Goal: Information Seeking & Learning: Learn about a topic

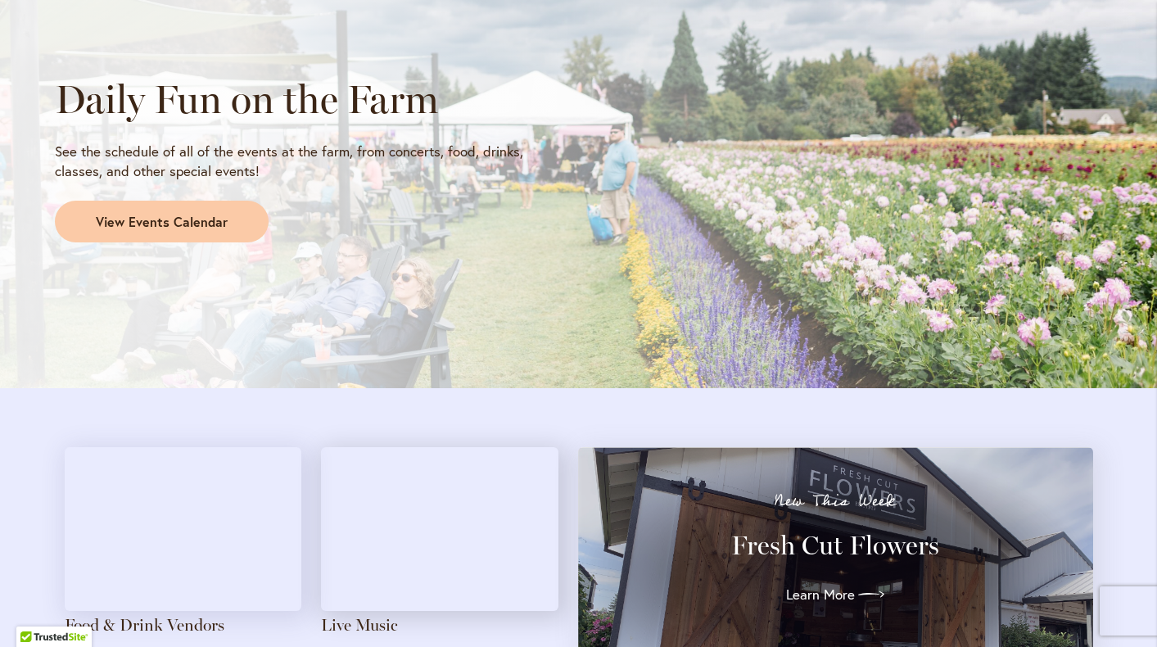
scroll to position [1425, 0]
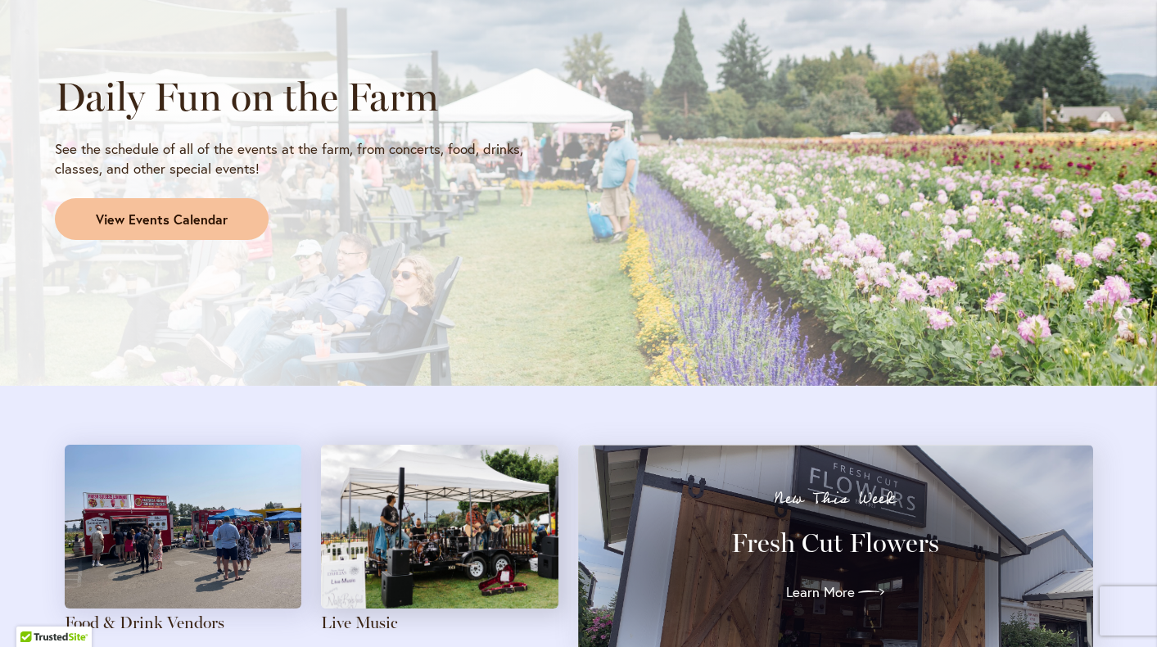
click at [204, 210] on link "View Events Calendar" at bounding box center [162, 219] width 214 height 43
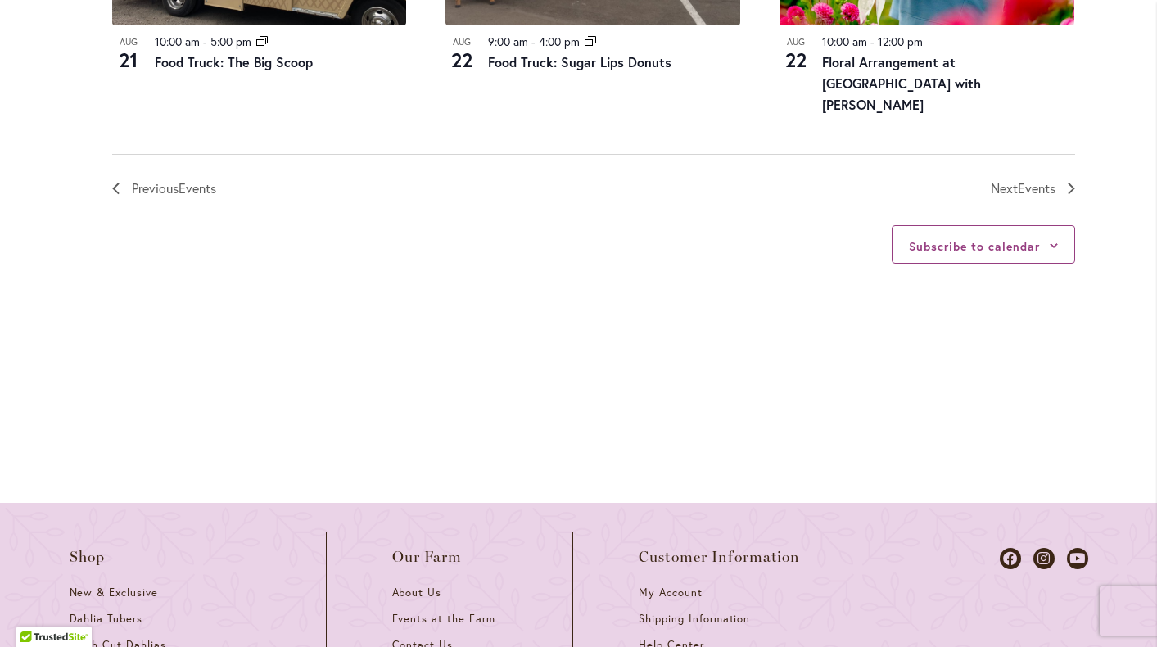
scroll to position [2100, 0]
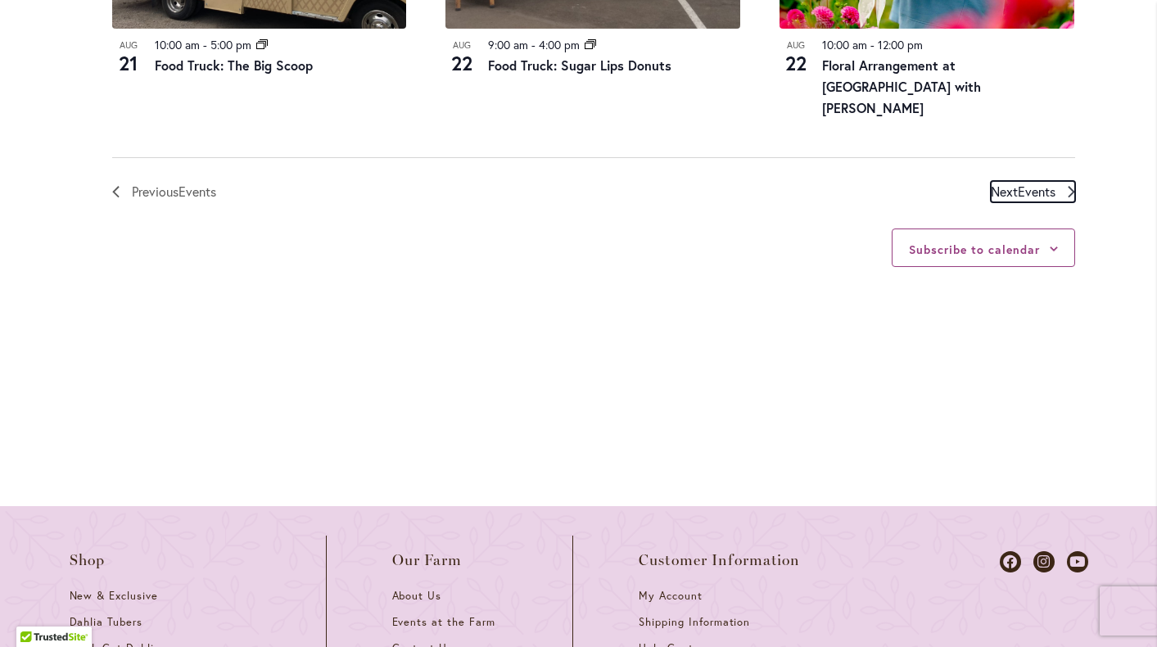
click at [1046, 191] on span "Events" at bounding box center [1037, 191] width 38 height 17
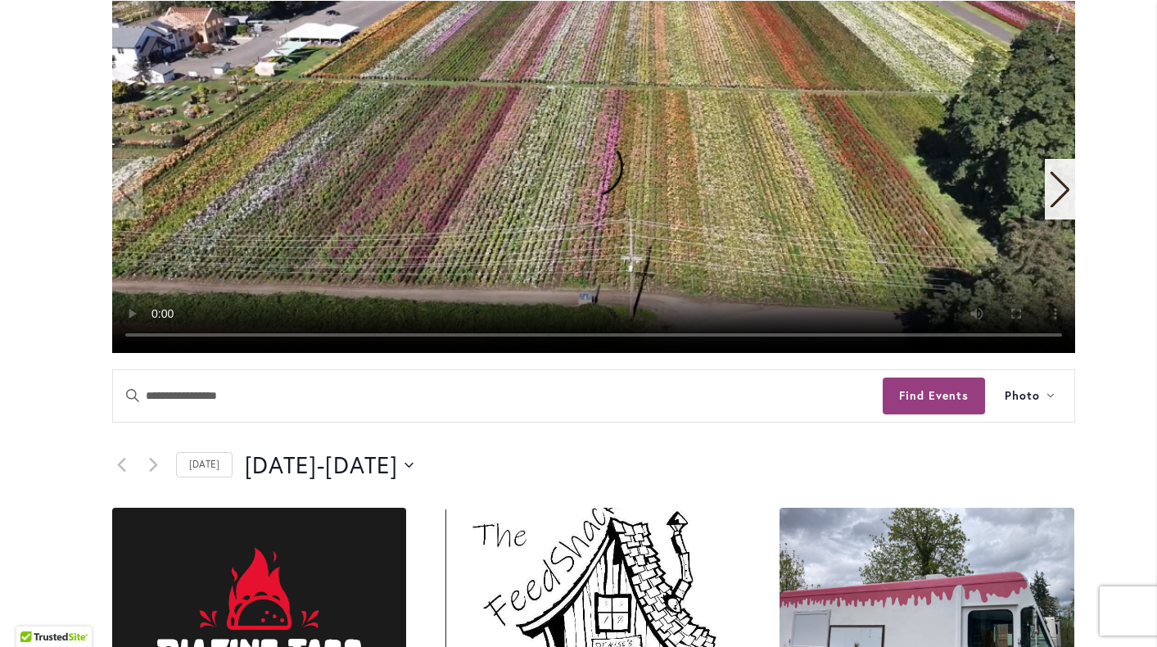
scroll to position [418, 0]
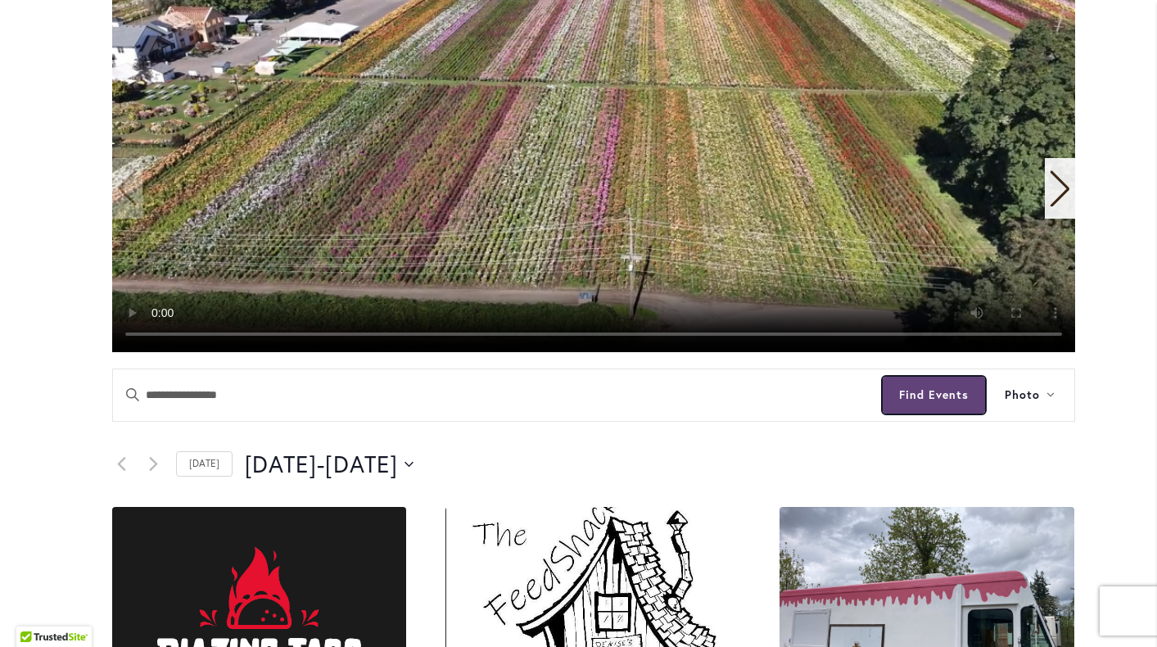
click at [956, 388] on button "Find Events" at bounding box center [934, 395] width 102 height 37
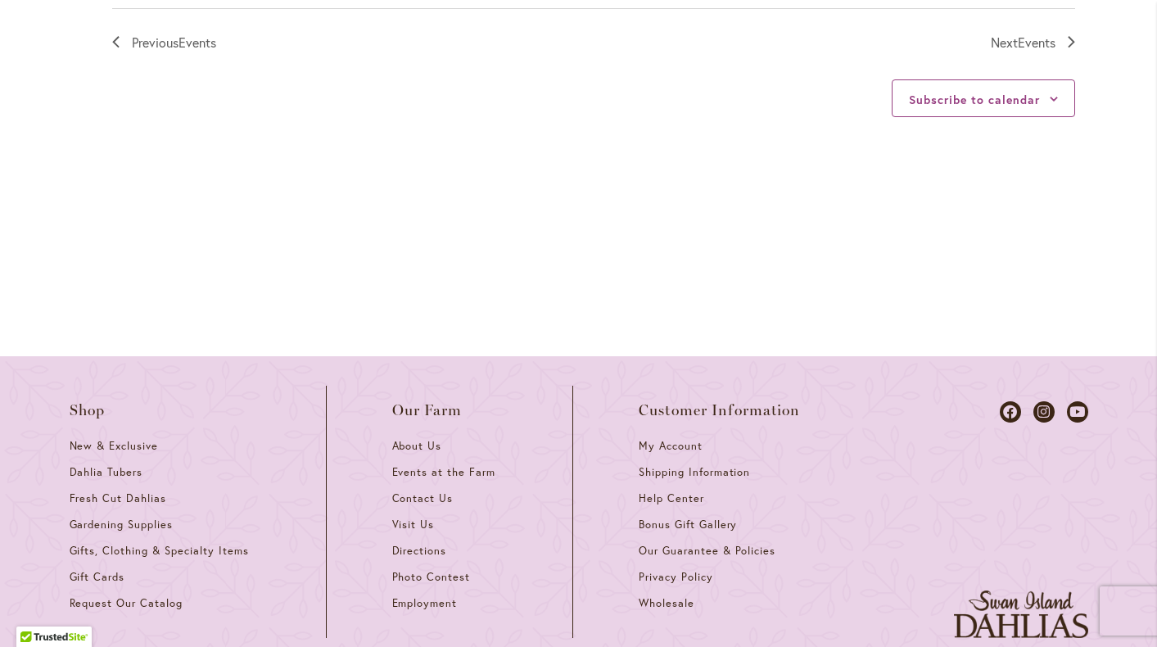
scroll to position [2206, 0]
click at [1026, 45] on span "Events" at bounding box center [1037, 43] width 38 height 17
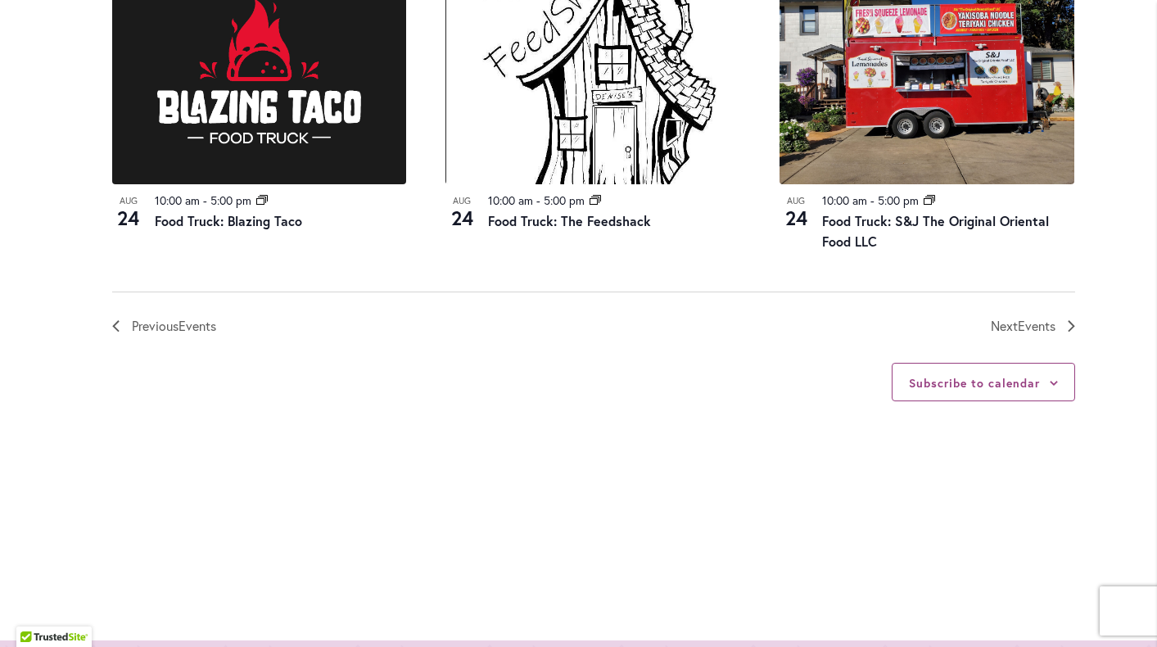
scroll to position [1978, 0]
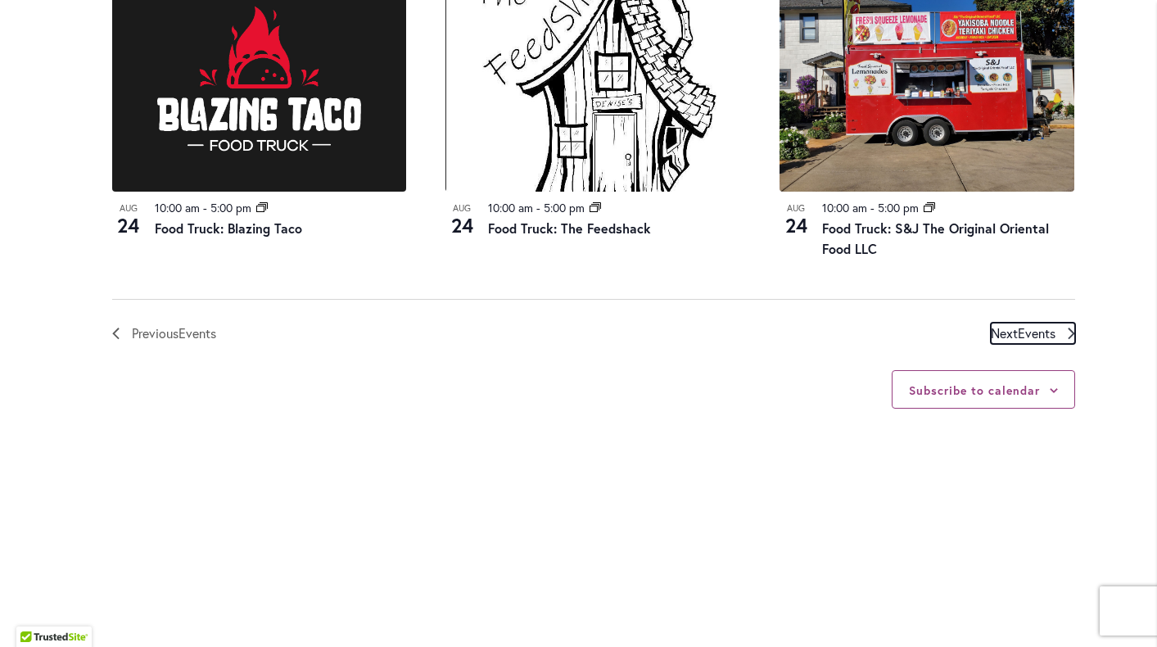
click at [1042, 324] on span "Events" at bounding box center [1037, 332] width 38 height 17
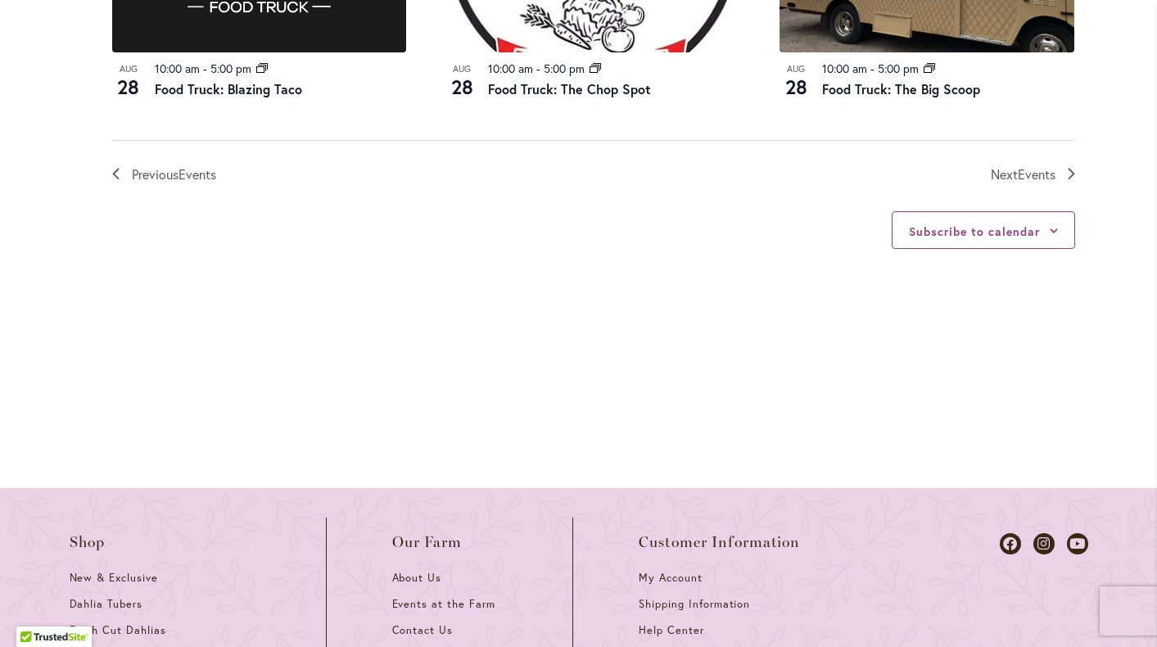
scroll to position [2039, 0]
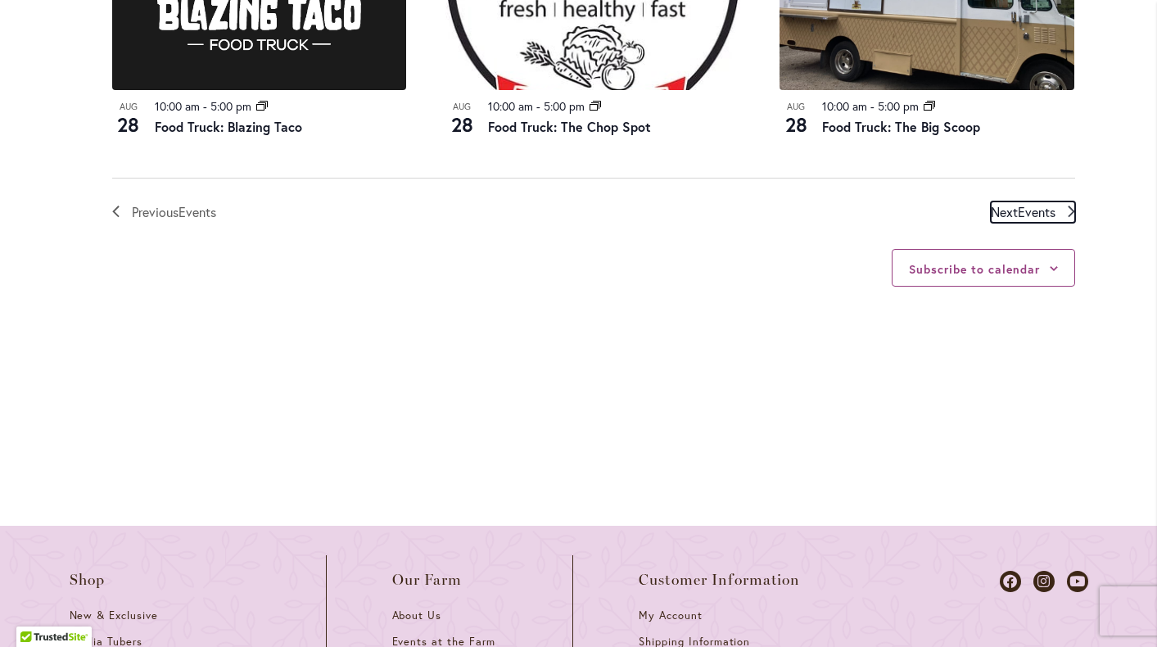
click at [1035, 203] on span "Events" at bounding box center [1037, 211] width 38 height 17
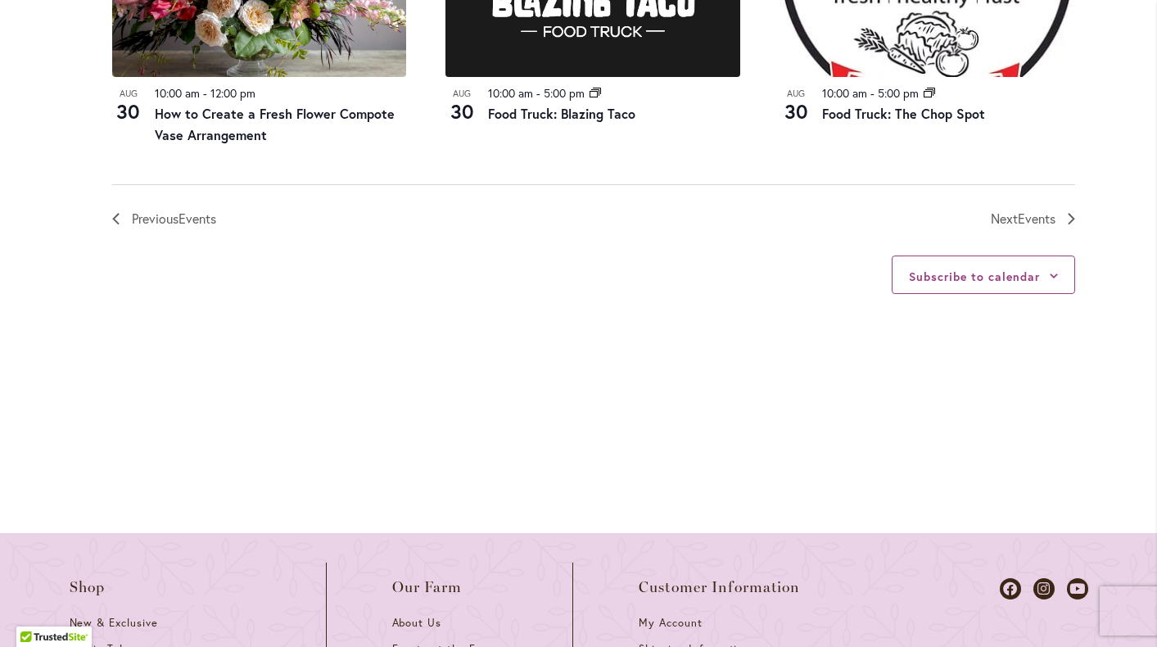
scroll to position [2059, 0]
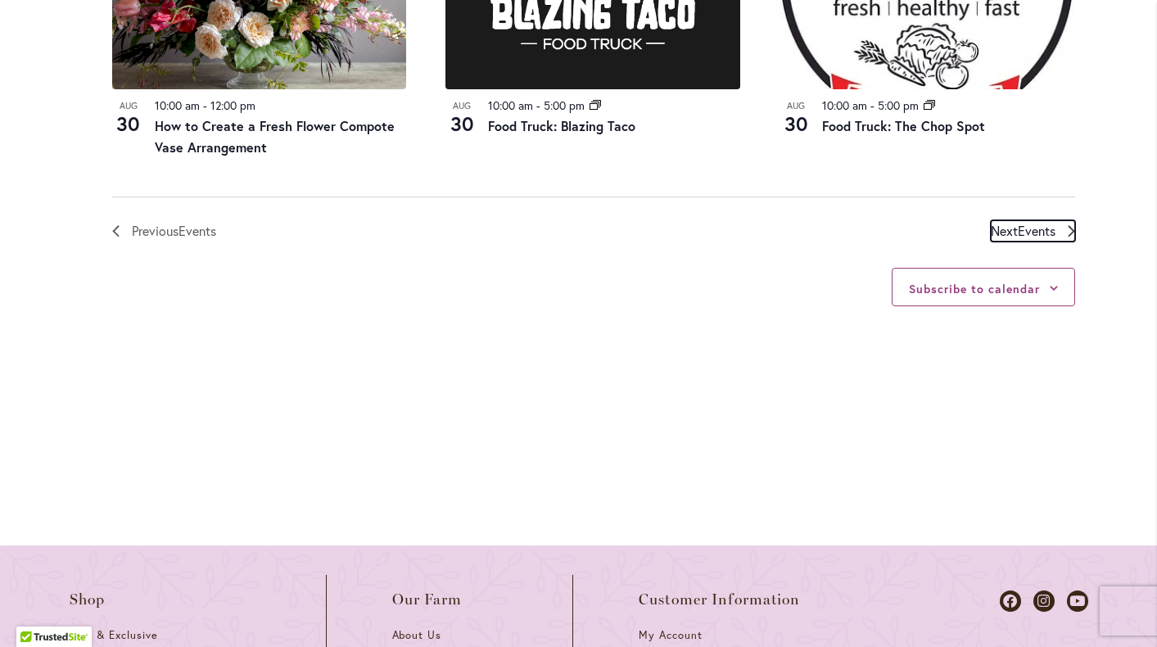
click at [1025, 231] on span "Events" at bounding box center [1037, 230] width 38 height 17
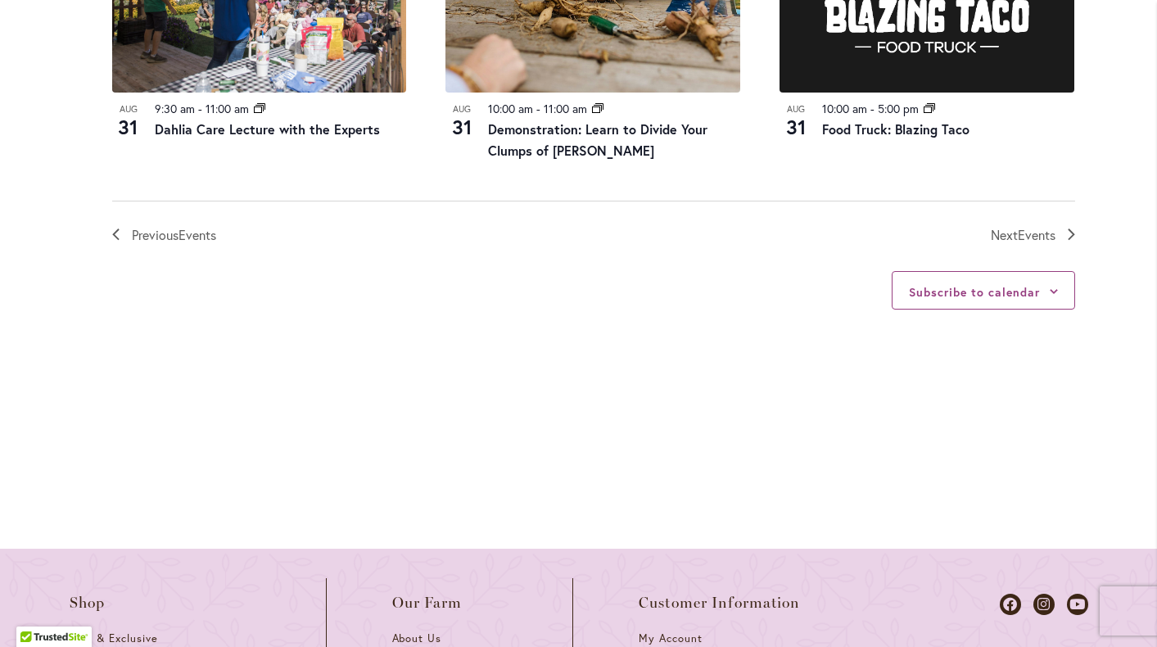
scroll to position [2008, 0]
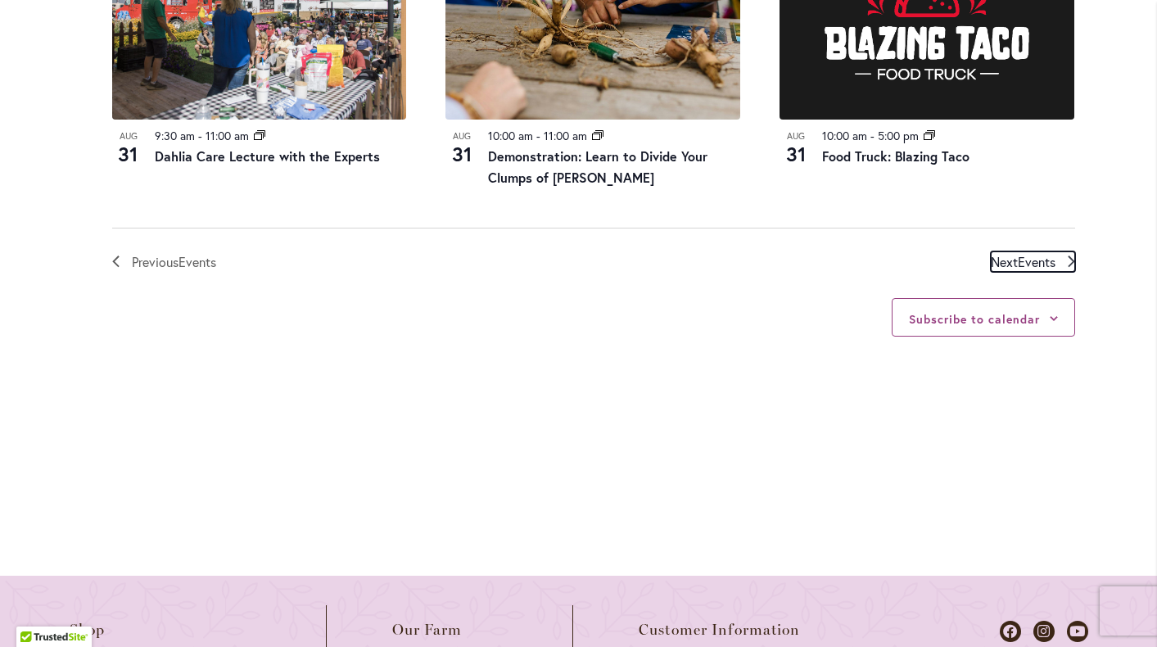
click at [1031, 258] on span "Events" at bounding box center [1037, 261] width 38 height 17
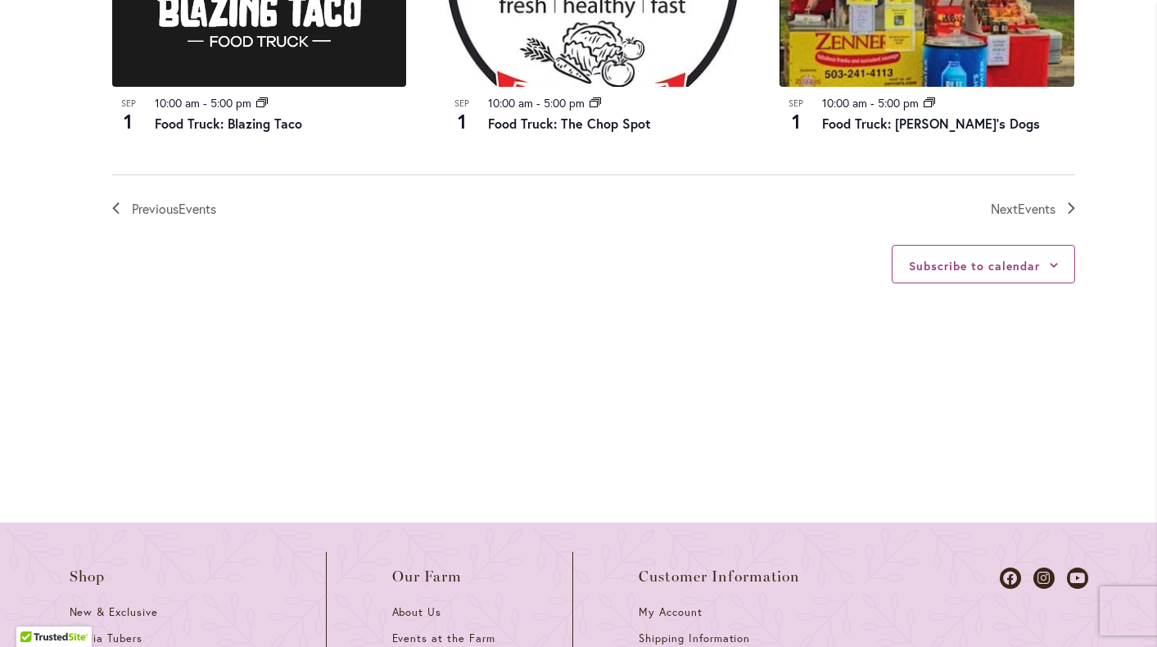
scroll to position [2057, 0]
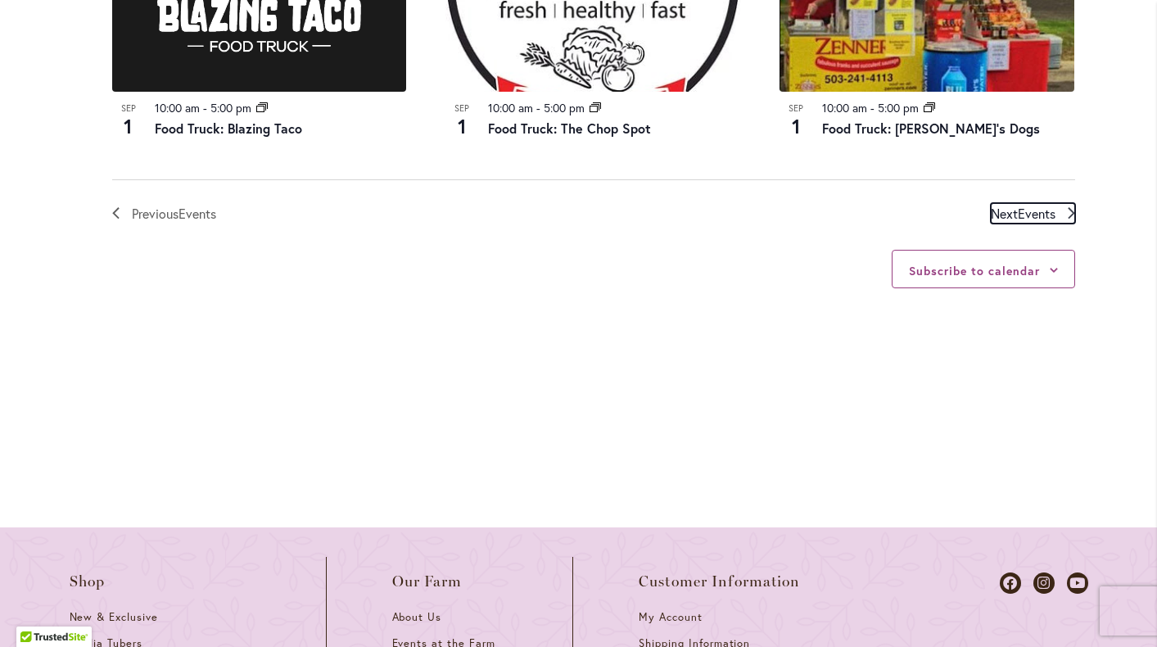
click at [1030, 211] on span "Events" at bounding box center [1037, 213] width 38 height 17
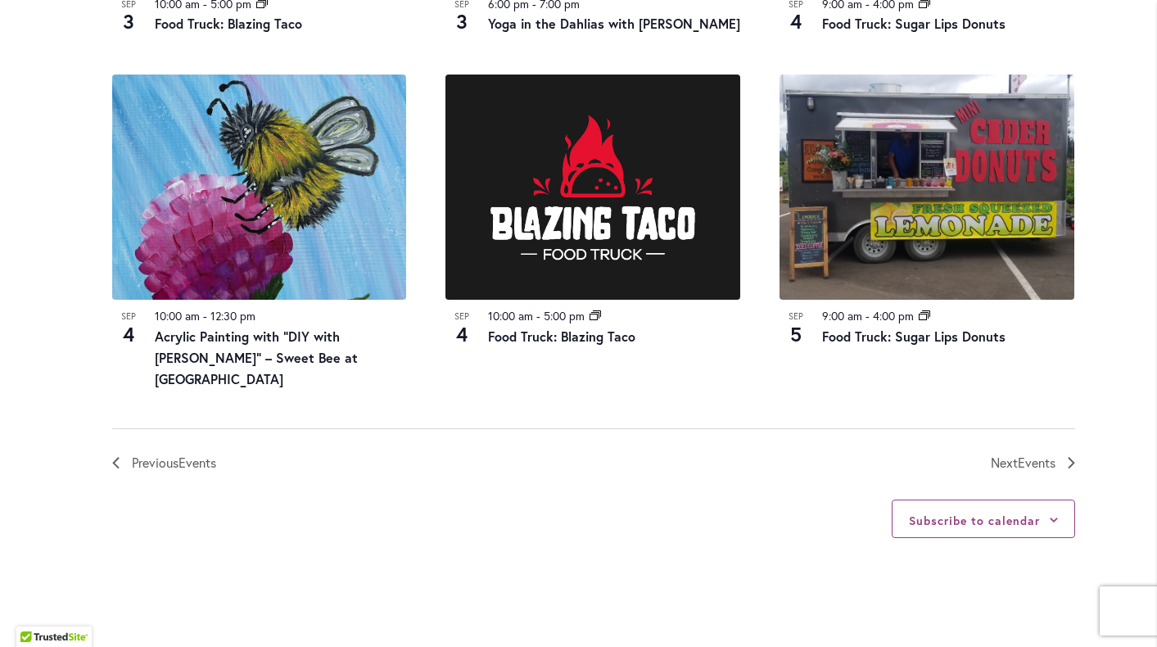
scroll to position [1831, 0]
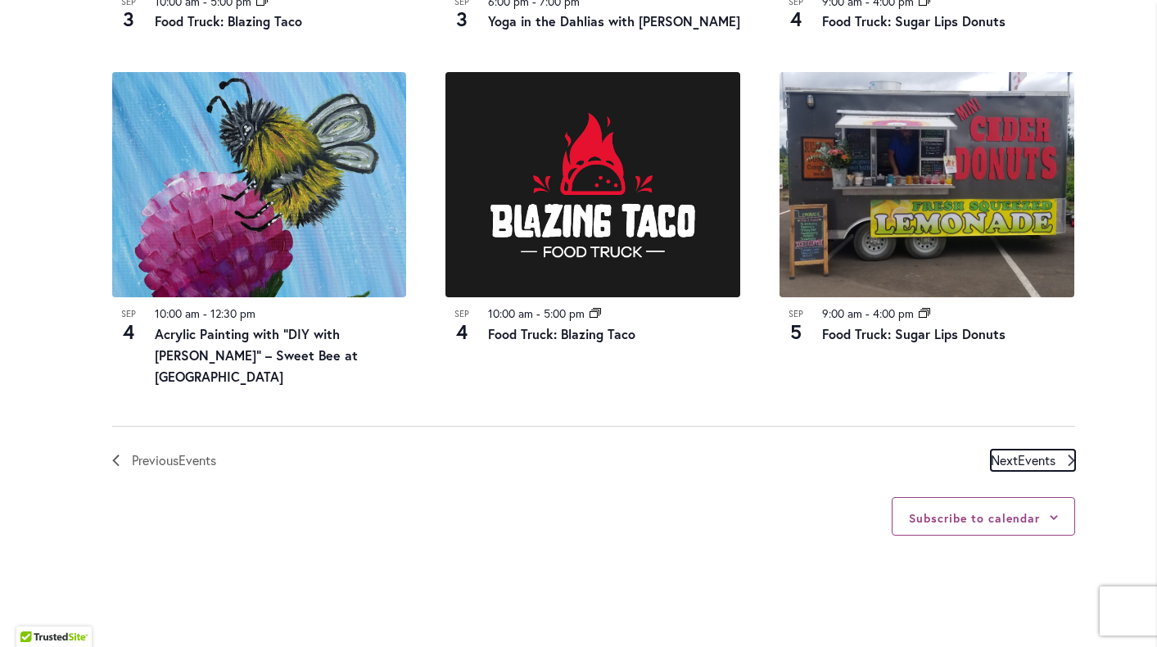
click at [1046, 451] on span "Events" at bounding box center [1037, 459] width 38 height 17
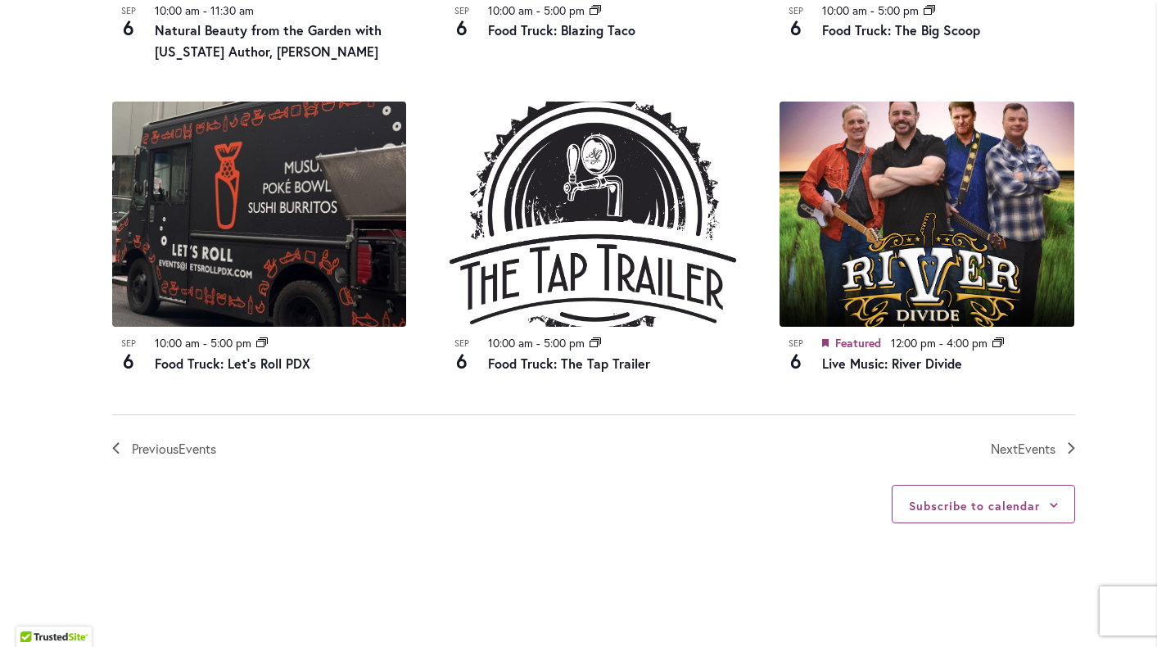
scroll to position [1823, 0]
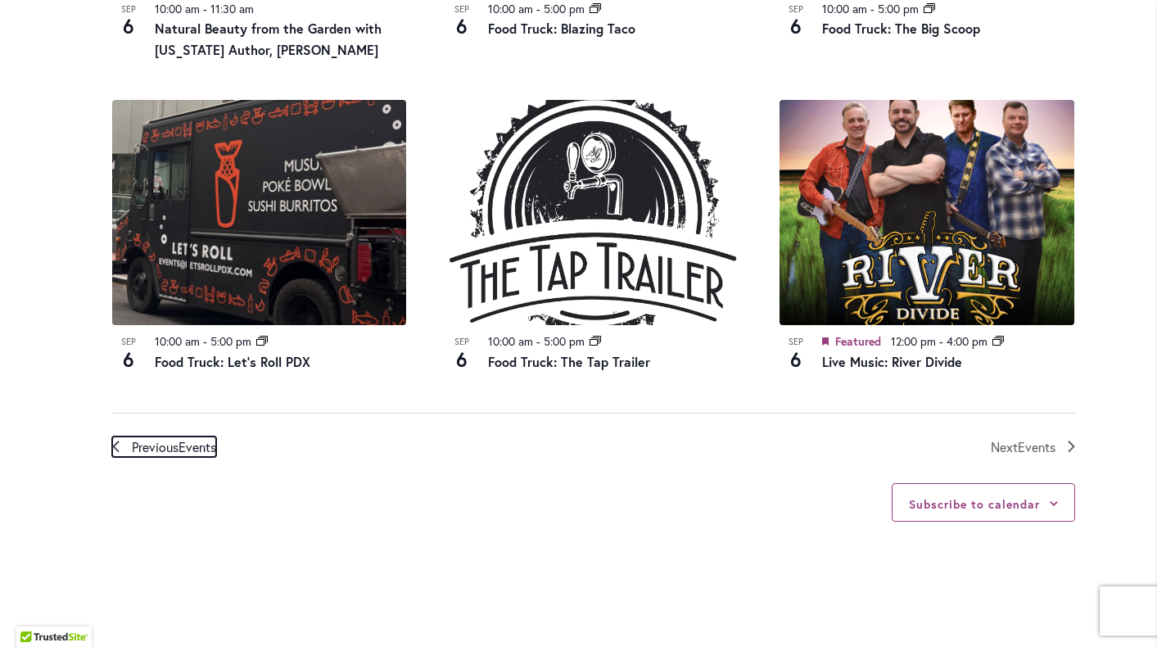
click at [187, 445] on span "Events" at bounding box center [197, 446] width 38 height 17
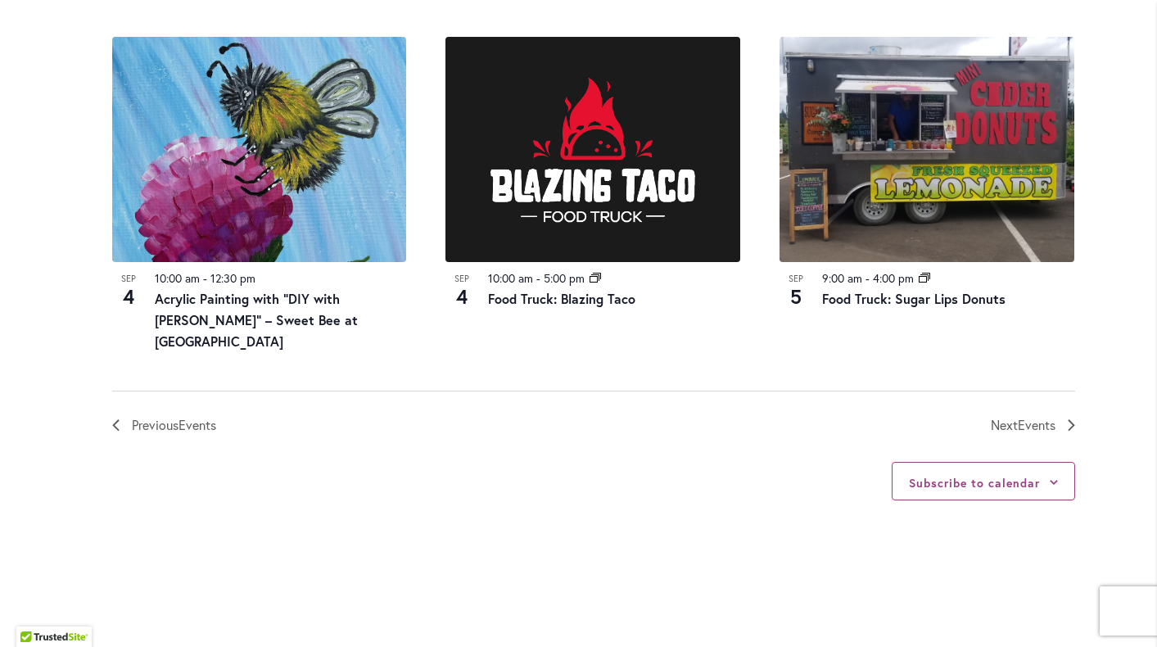
scroll to position [1864, 0]
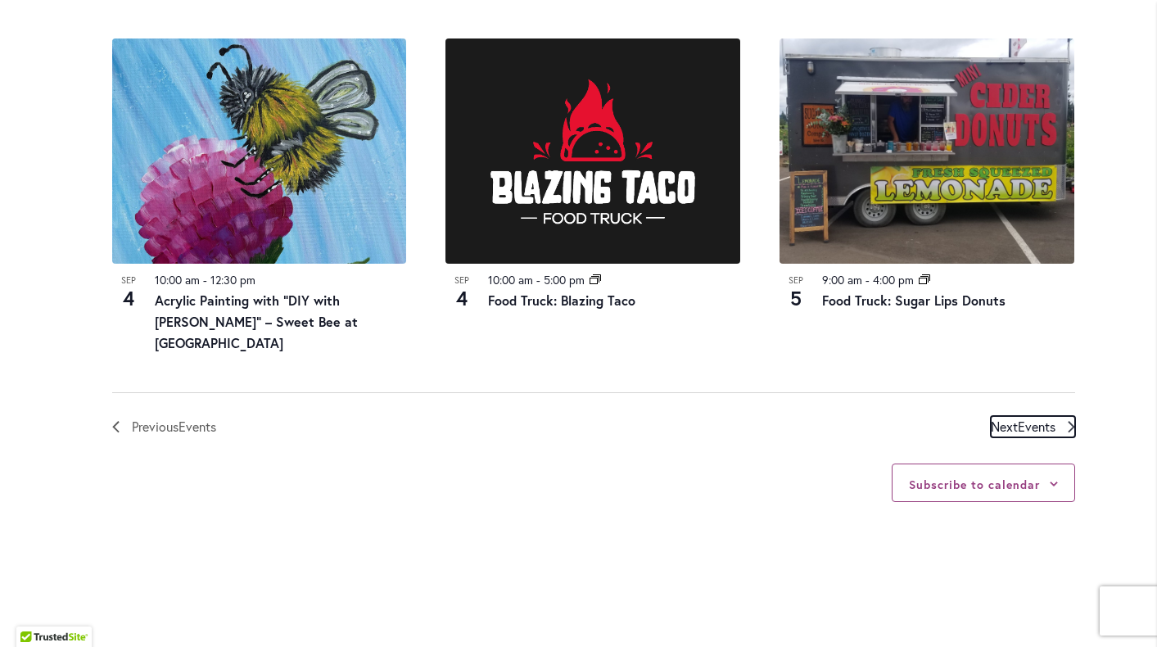
click at [1017, 416] on span "Next Events" at bounding box center [1023, 426] width 65 height 21
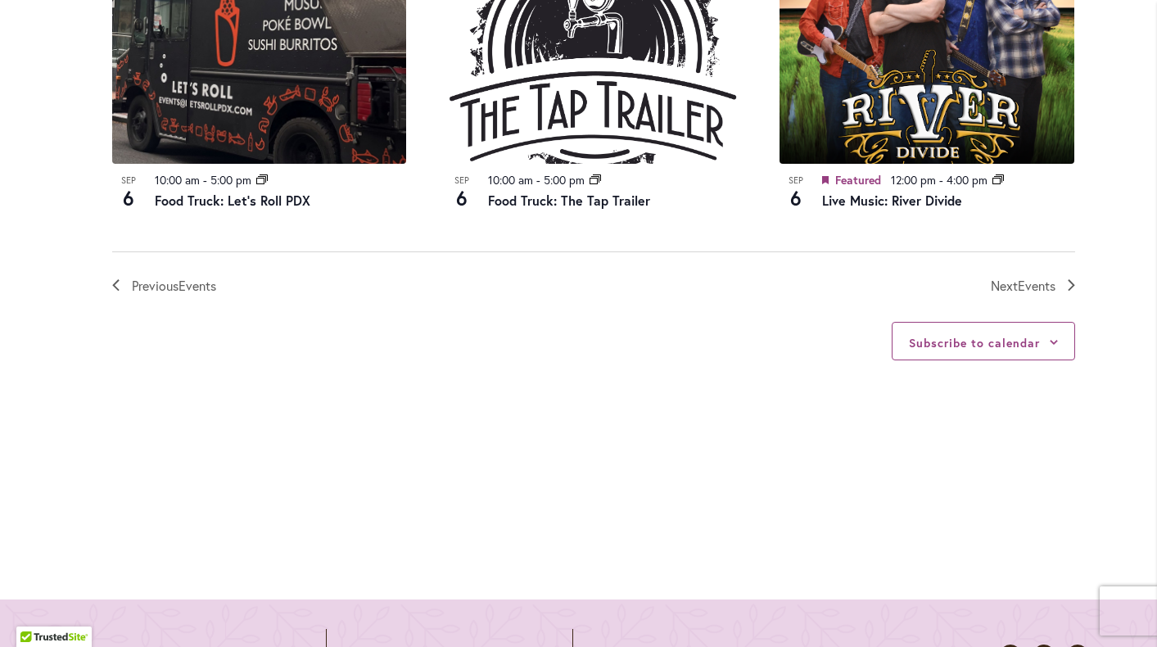
scroll to position [1961, 0]
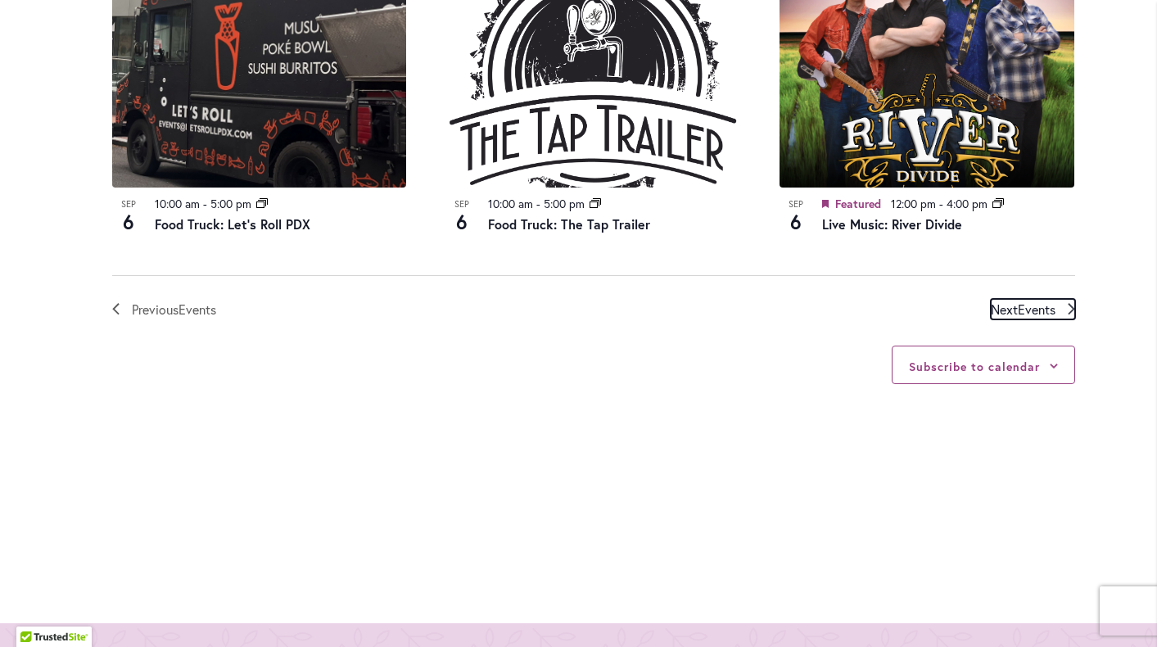
click at [1025, 308] on span "Events" at bounding box center [1037, 308] width 38 height 17
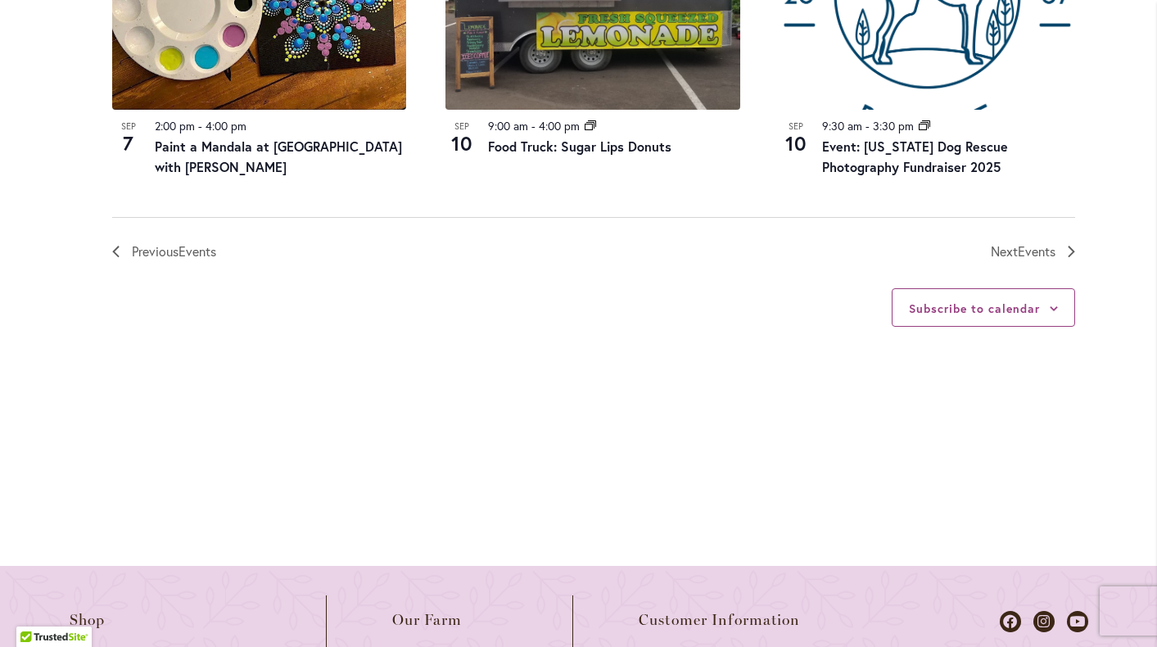
scroll to position [2049, 0]
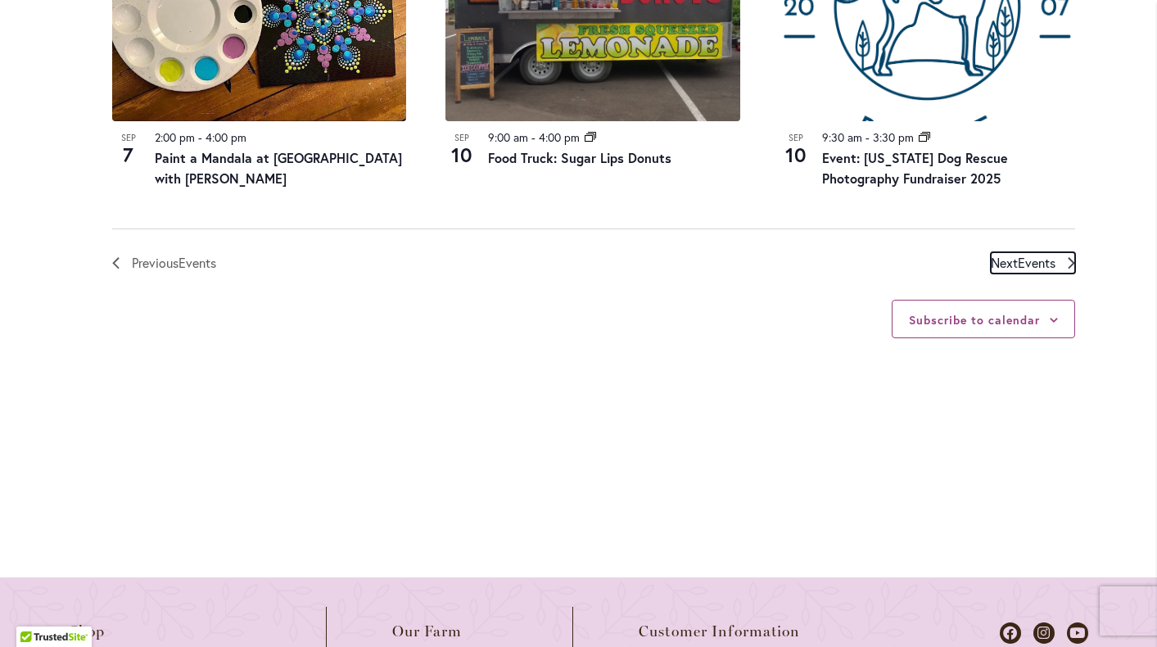
click at [1024, 254] on span "Events" at bounding box center [1037, 262] width 38 height 17
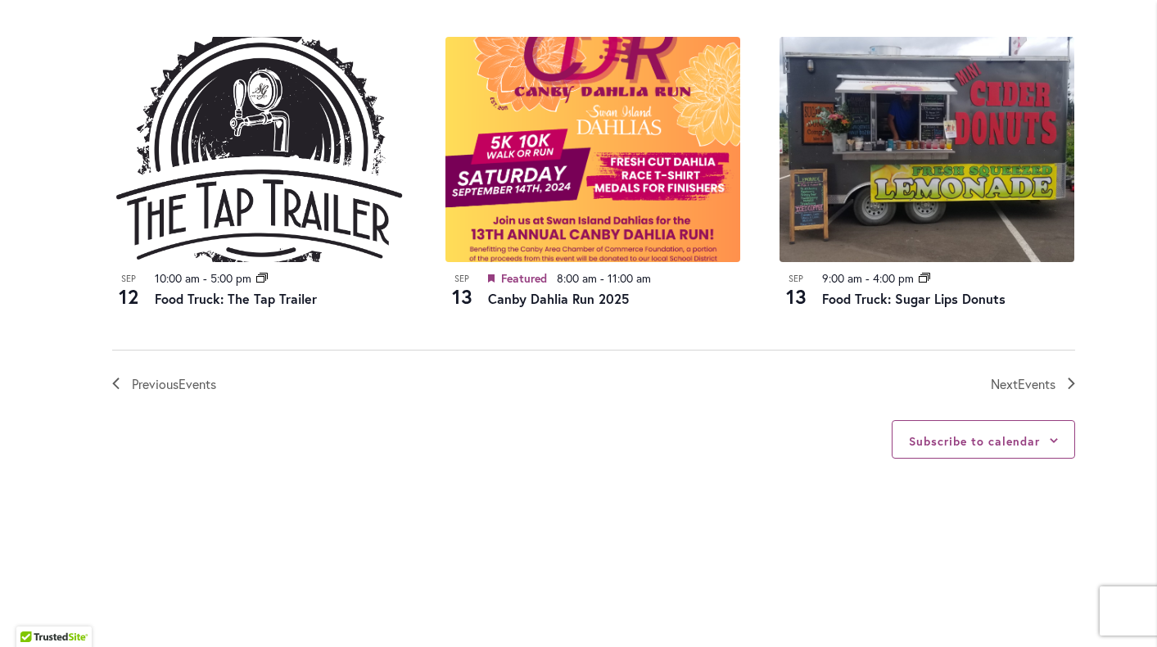
scroll to position [1875, 0]
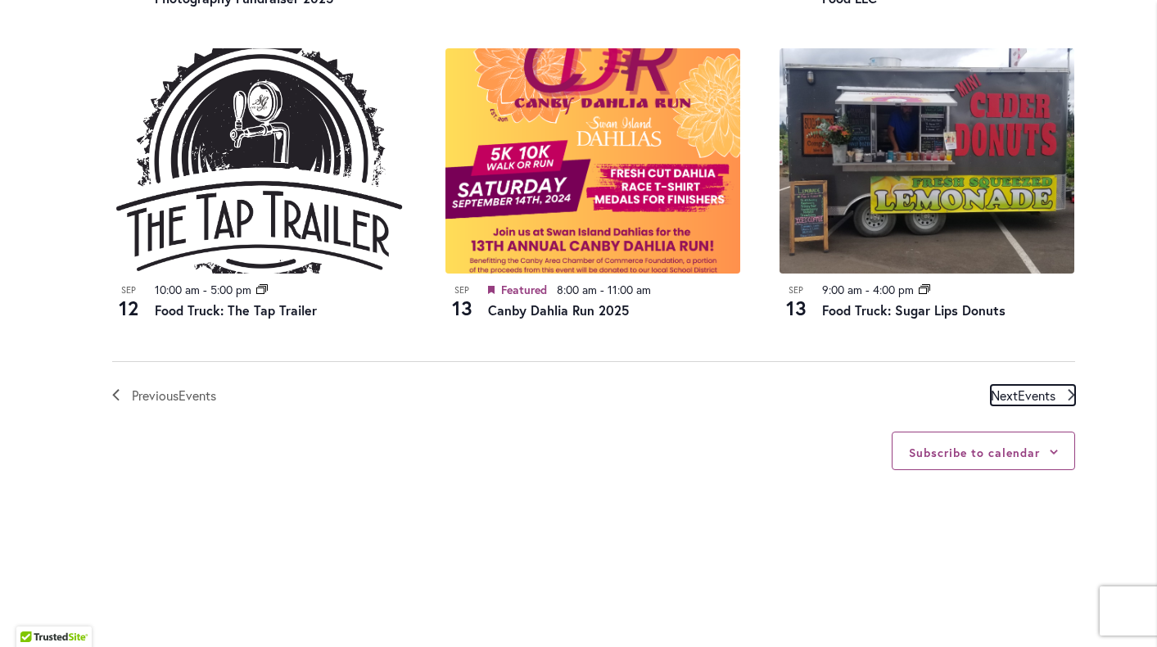
click at [1028, 393] on span "Events" at bounding box center [1037, 394] width 38 height 17
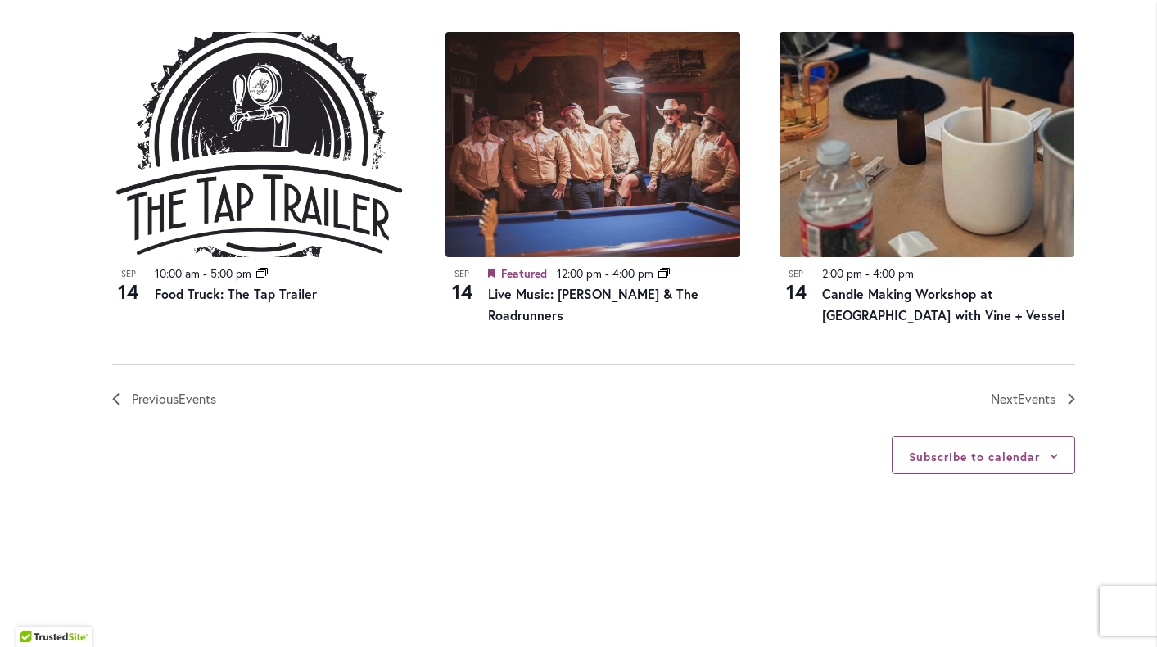
scroll to position [1884, 0]
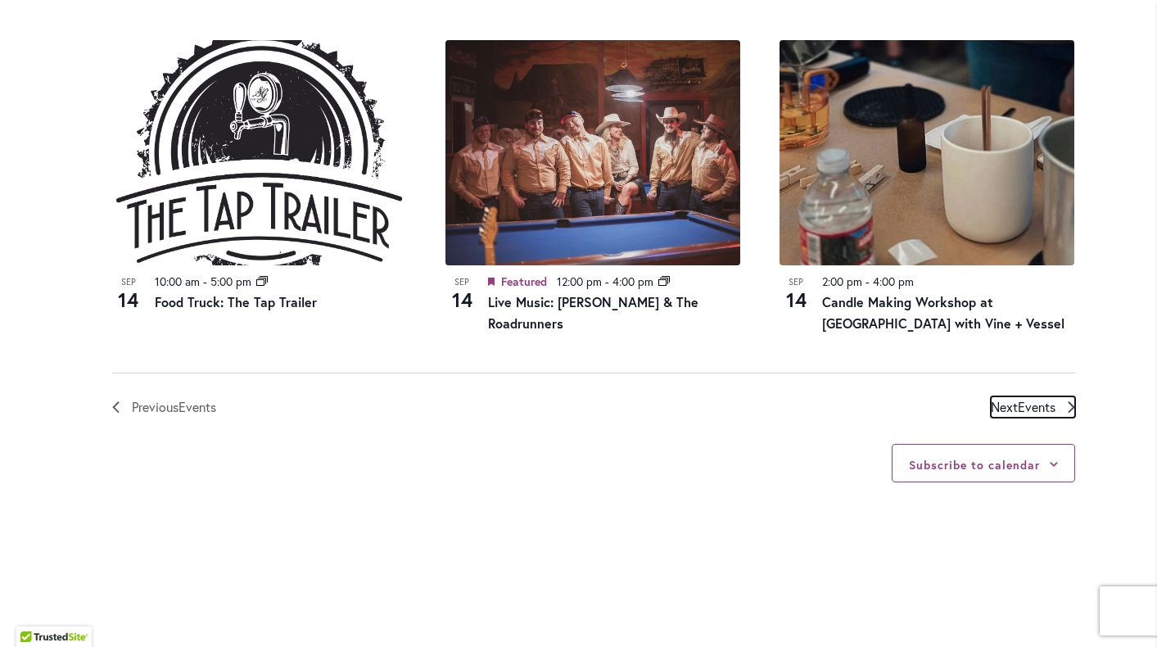
click at [1030, 398] on span "Events" at bounding box center [1037, 406] width 38 height 17
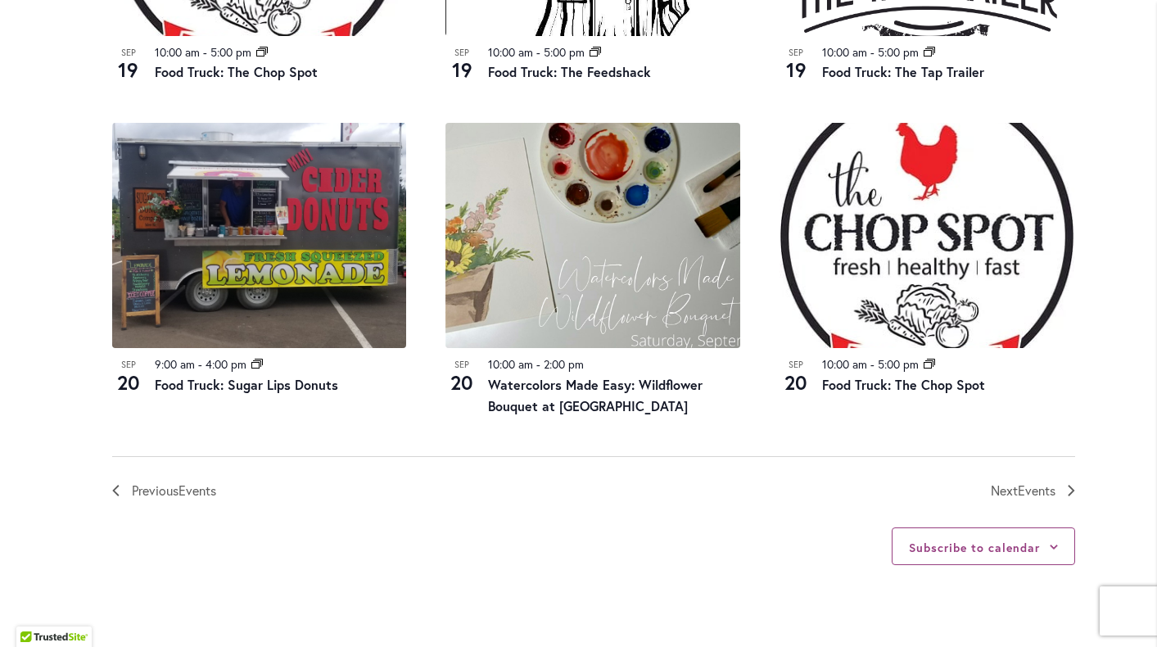
scroll to position [1737, 0]
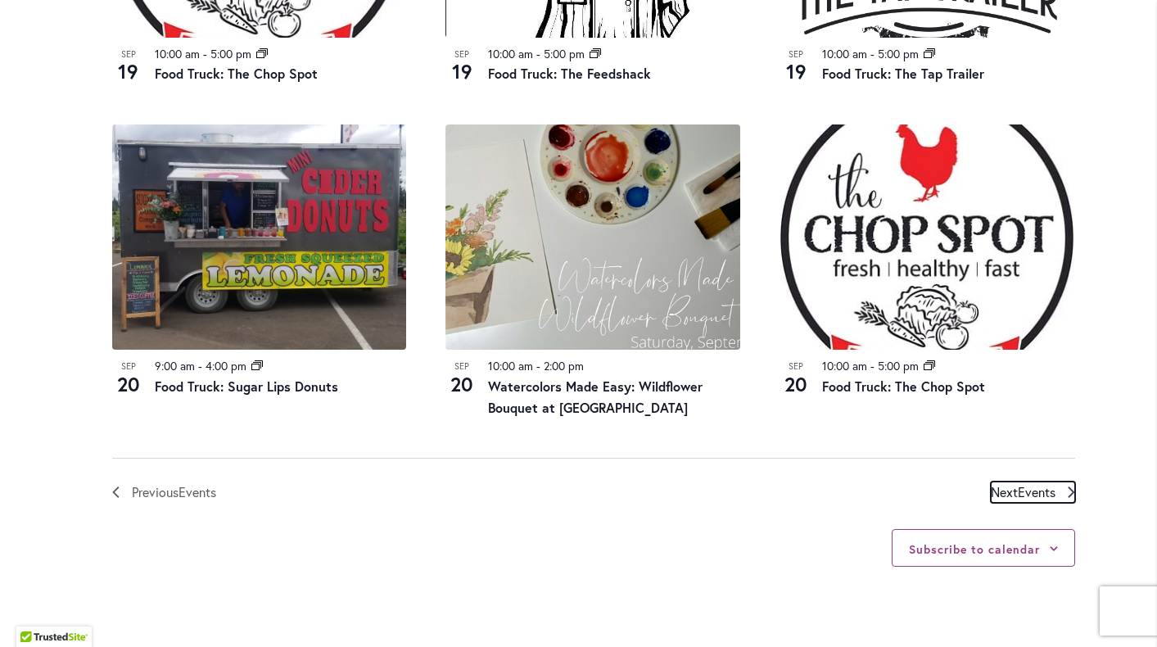
click at [1036, 490] on span "Events" at bounding box center [1037, 491] width 38 height 17
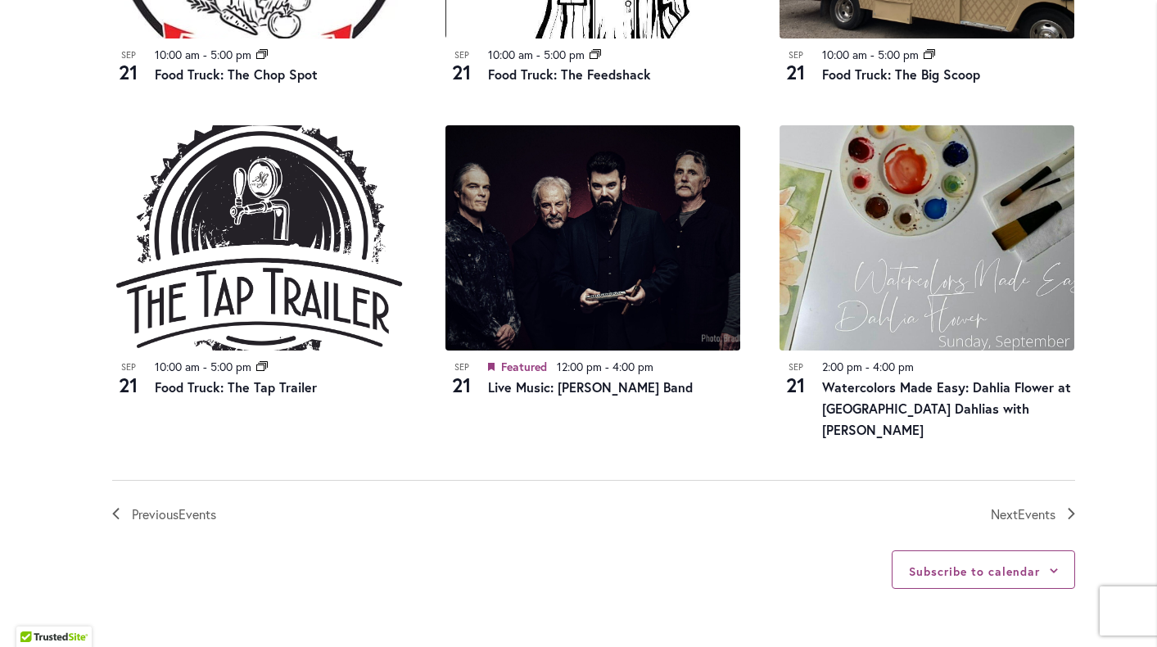
scroll to position [1753, 0]
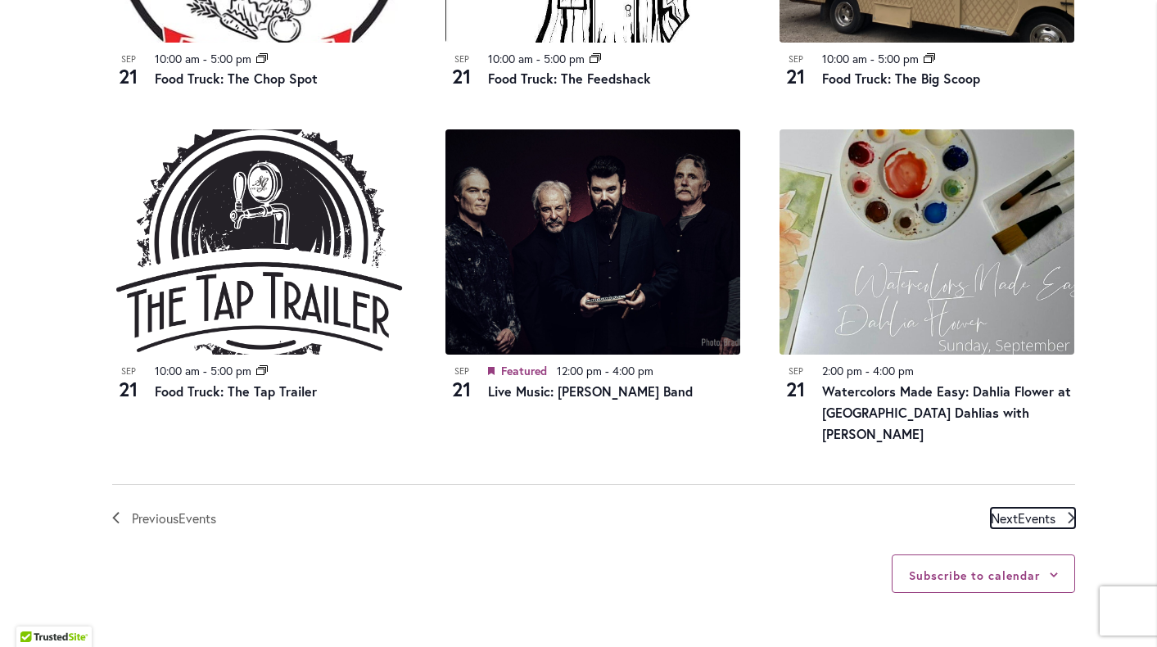
click at [1009, 508] on span "Next Events" at bounding box center [1023, 518] width 65 height 21
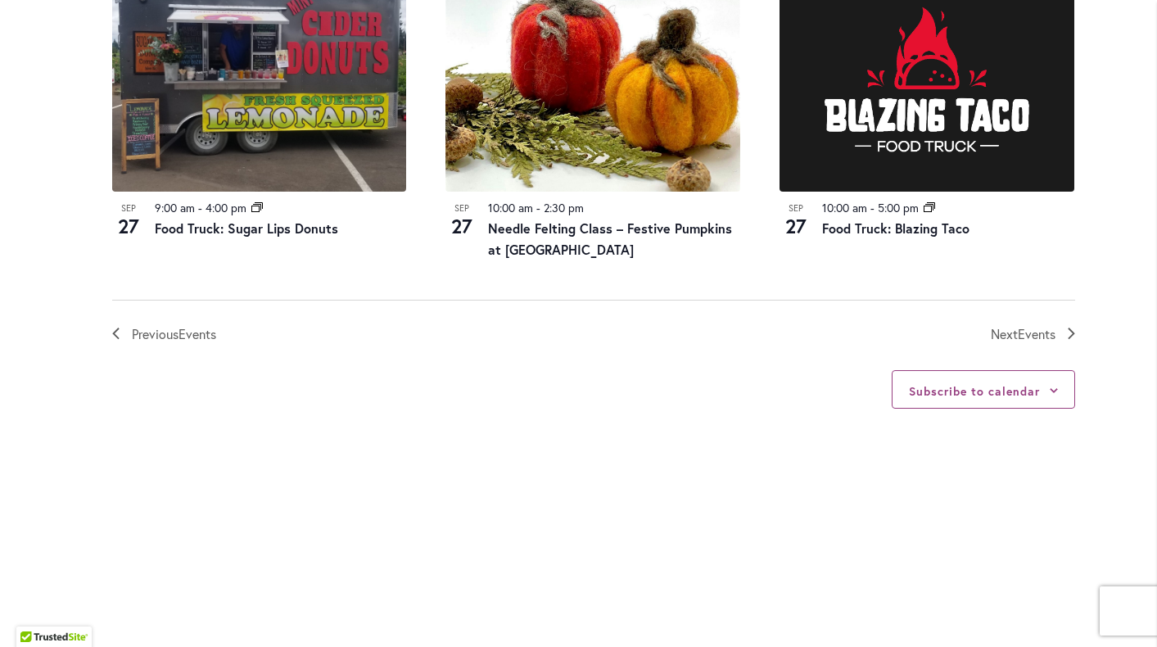
scroll to position [1921, 0]
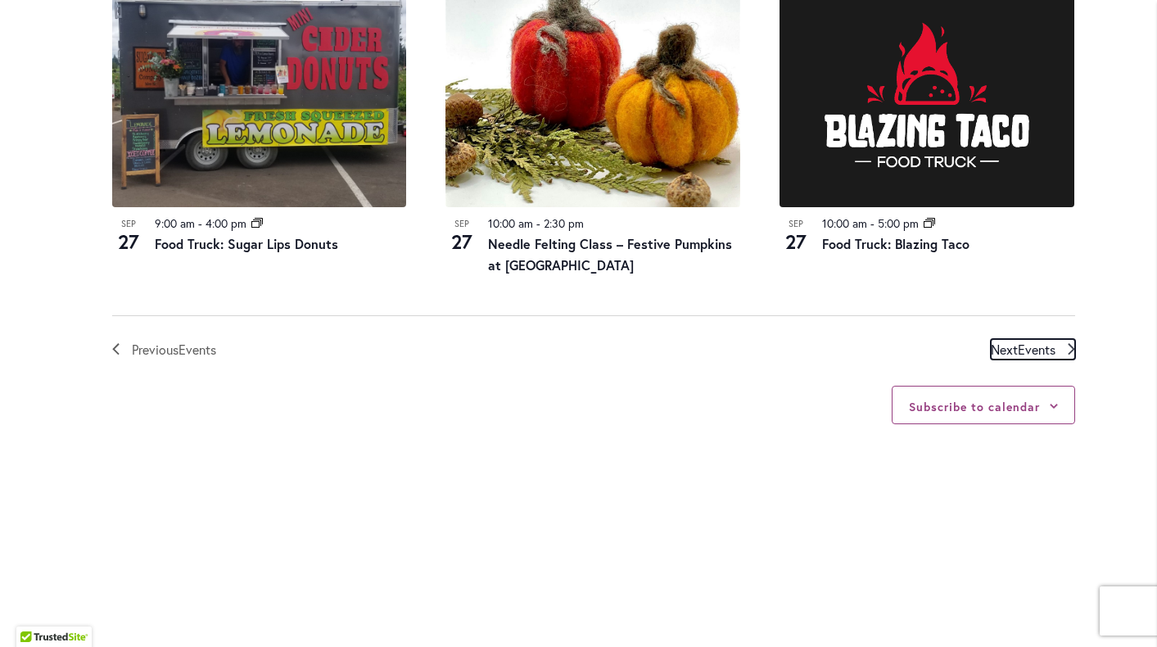
click at [1040, 349] on span "Events" at bounding box center [1037, 349] width 38 height 17
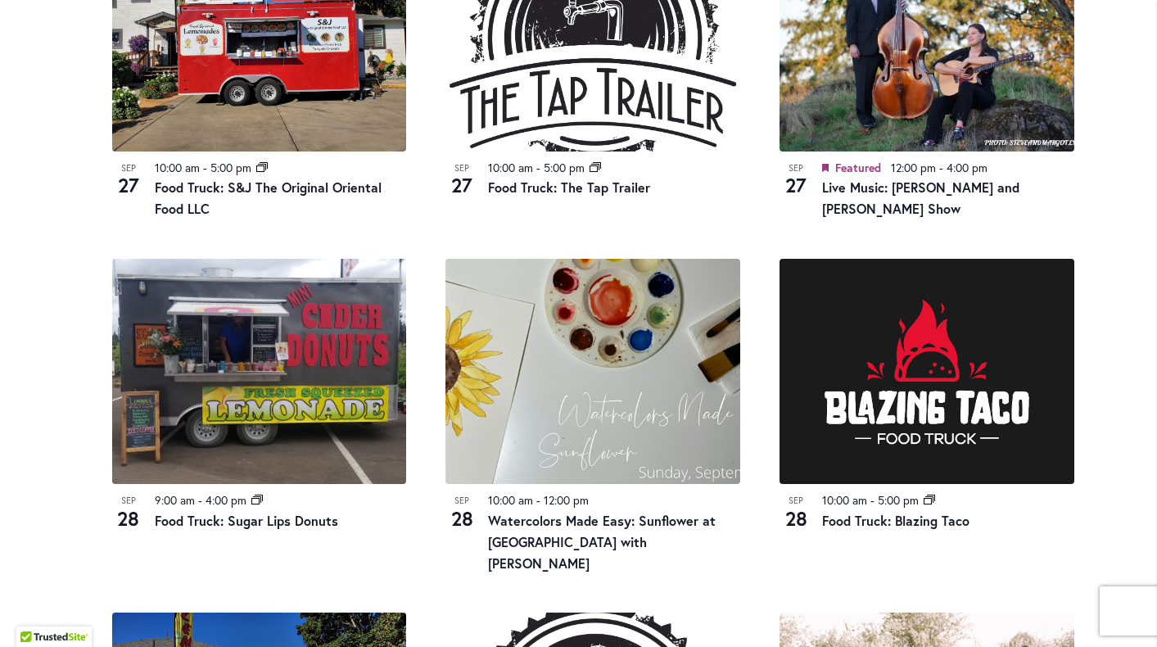
scroll to position [1000, 0]
